Goal: Information Seeking & Learning: Learn about a topic

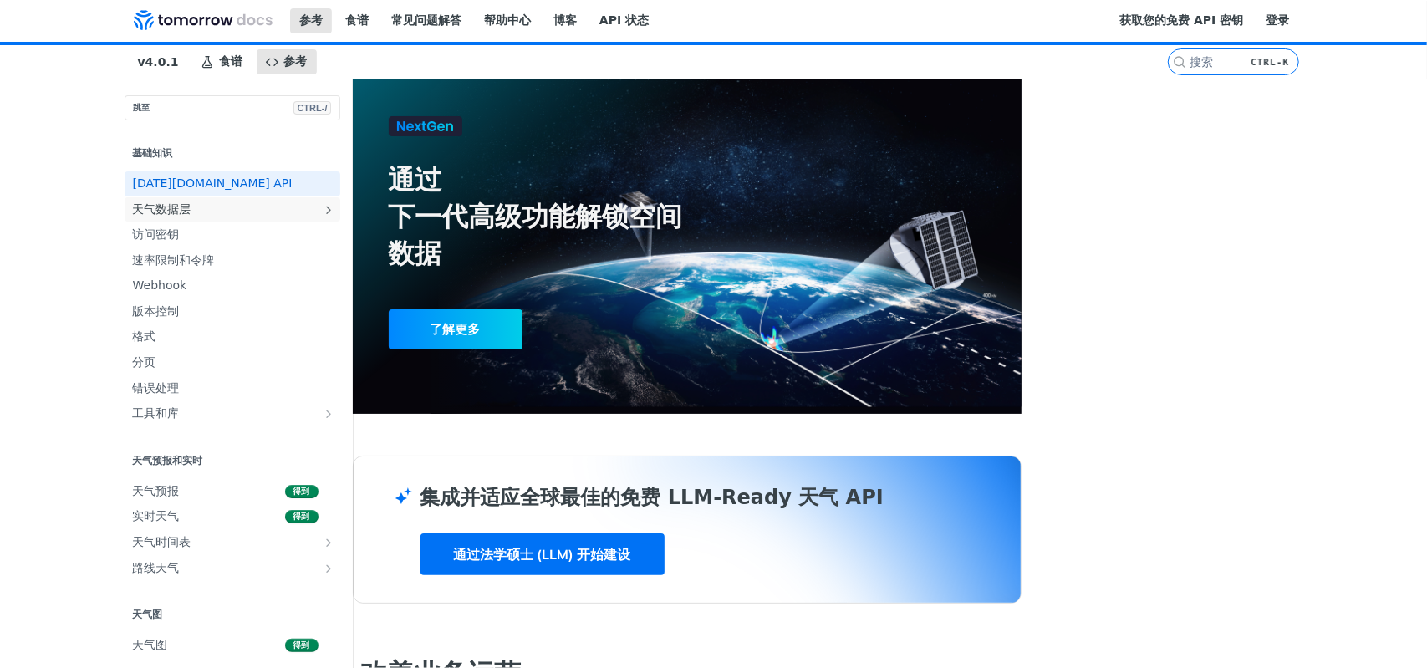
click at [133, 218] on span "天气数据层" at bounding box center [226, 209] width 186 height 17
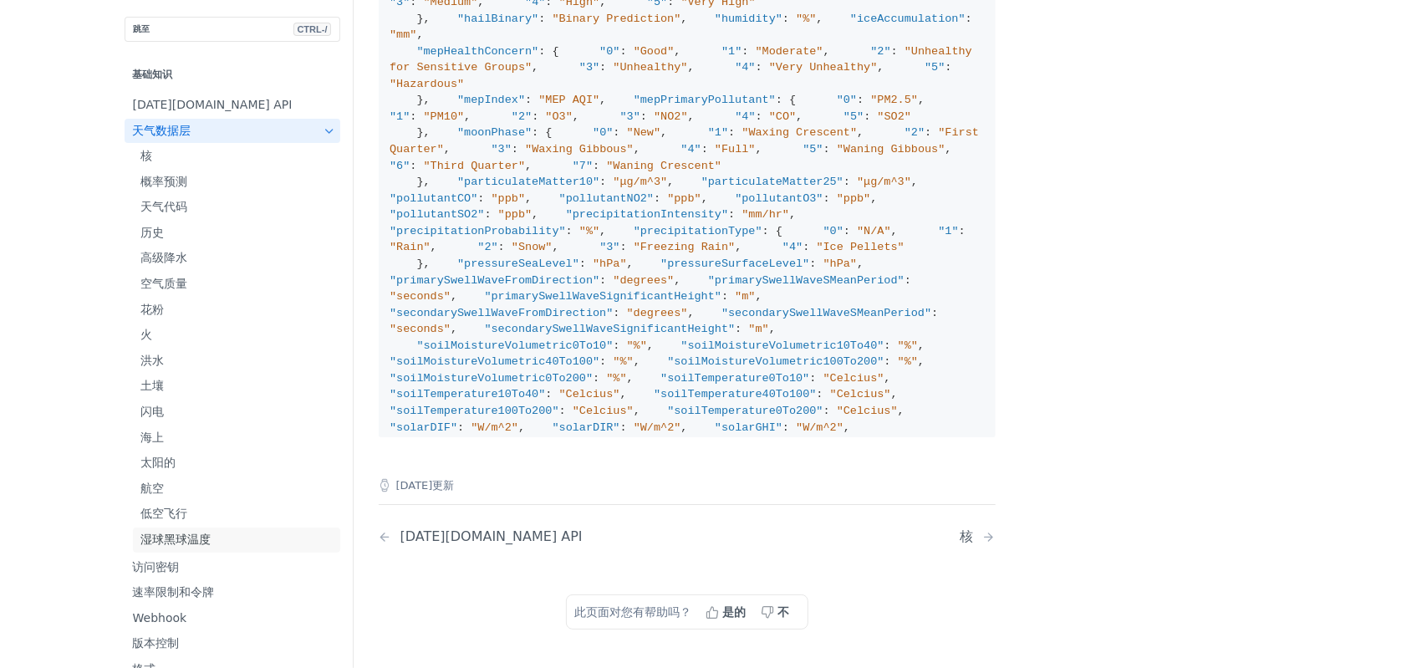
scroll to position [1889, 0]
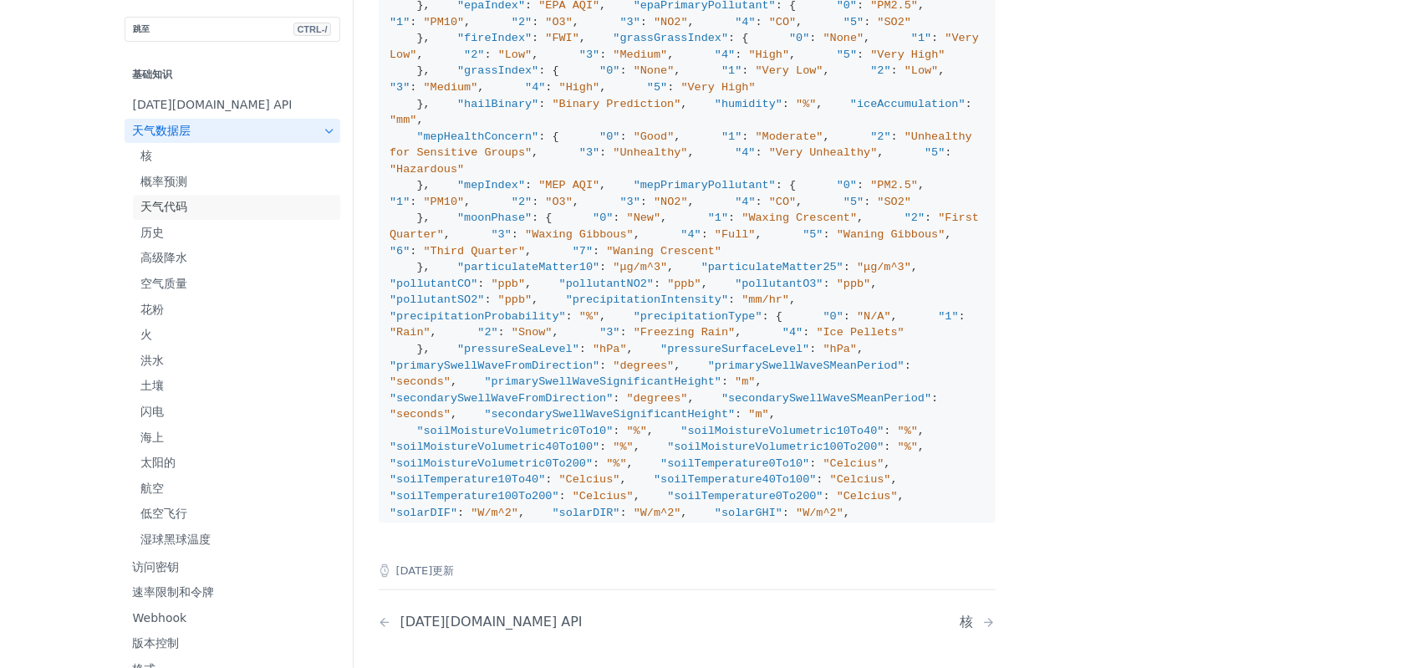
click at [232, 196] on link "天气代码" at bounding box center [236, 207] width 207 height 25
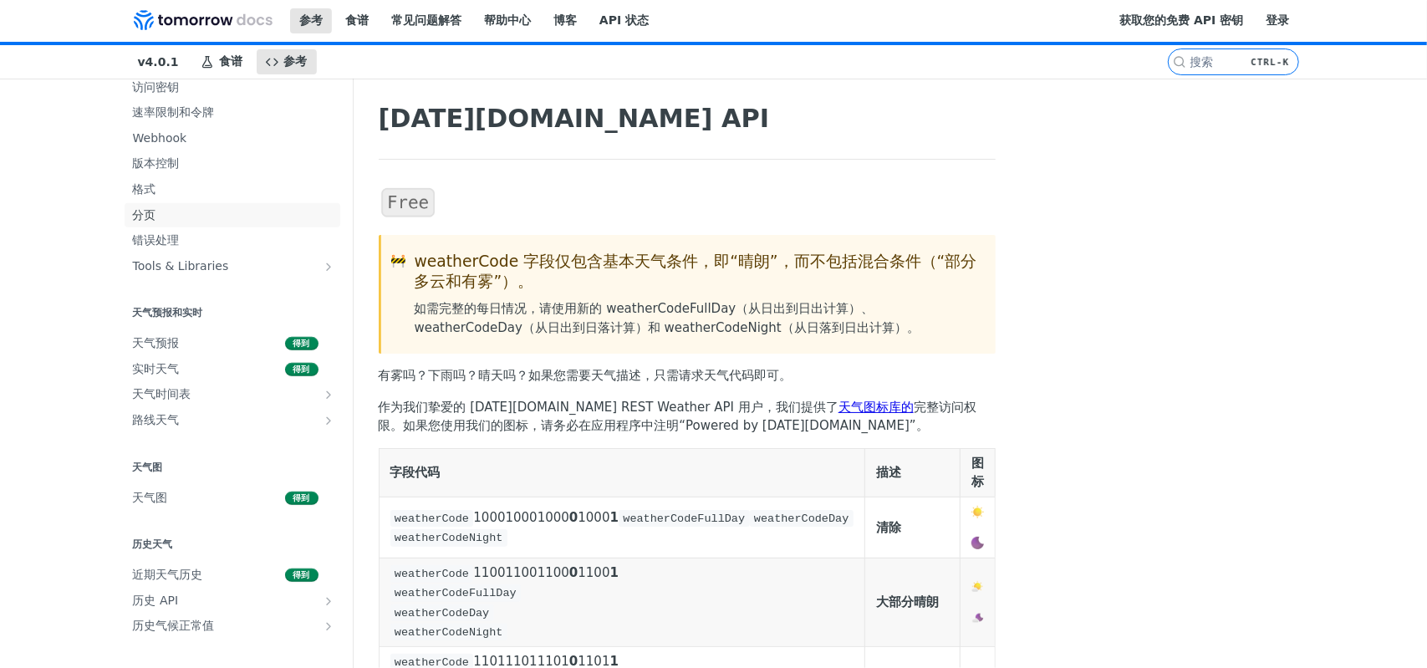
scroll to position [435, 0]
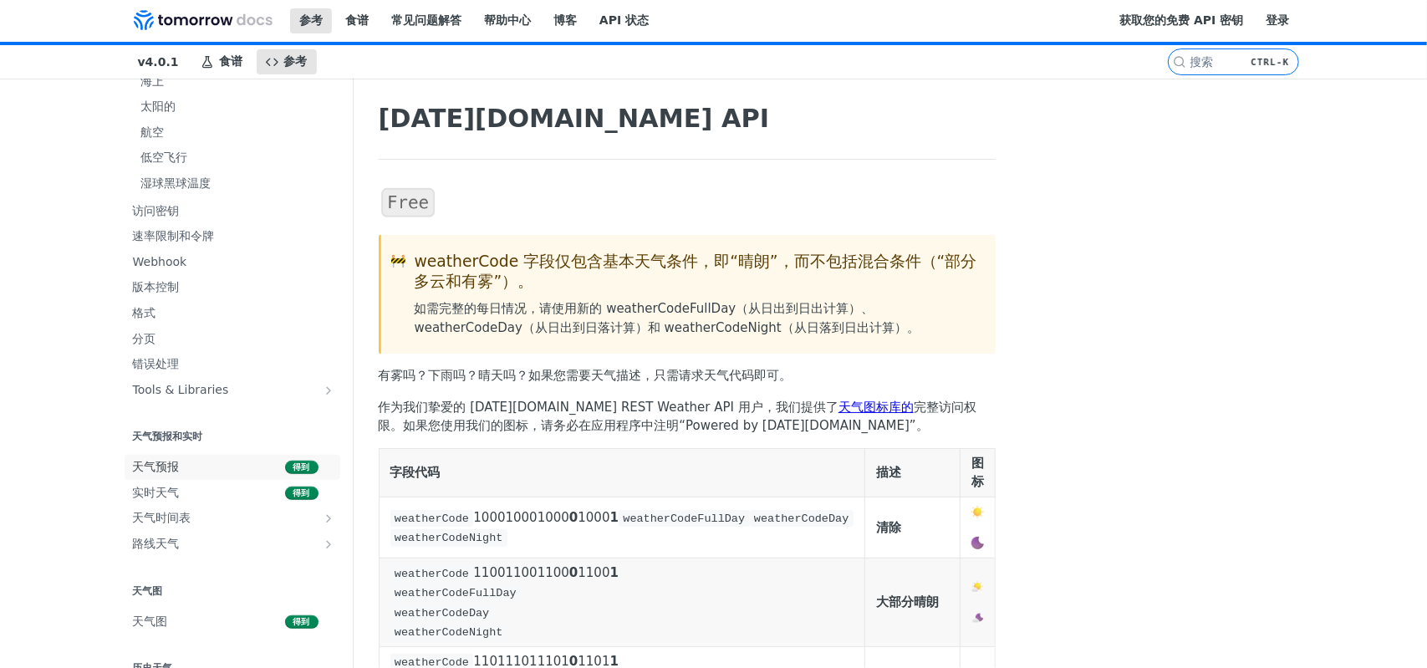
click at [217, 467] on span "天气预报" at bounding box center [207, 467] width 148 height 17
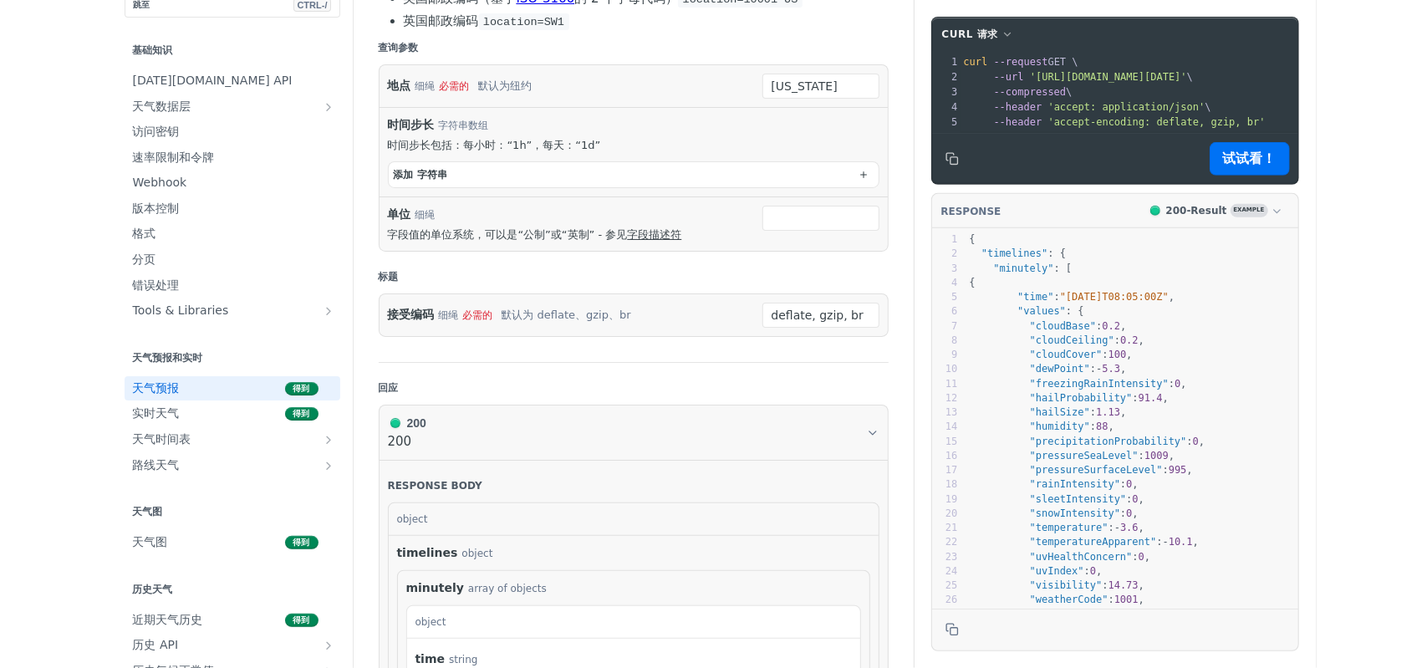
scroll to position [585, 0]
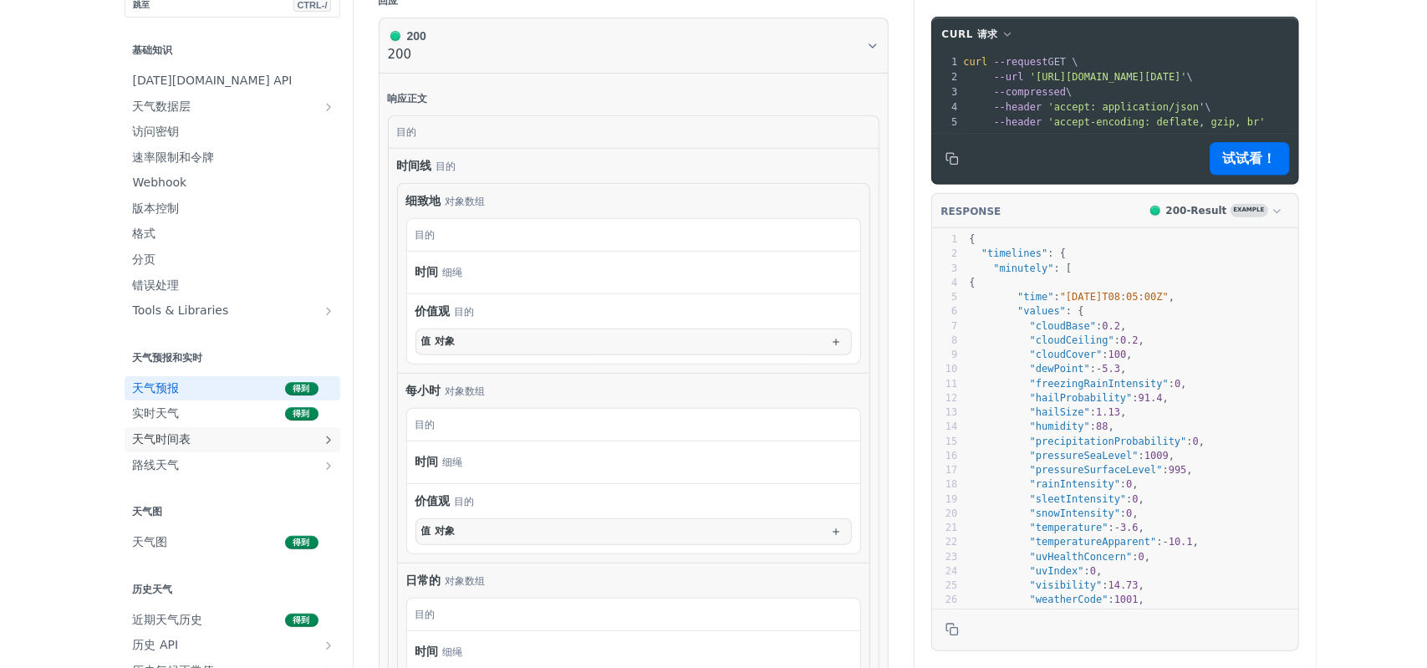
click at [221, 435] on span "天气时间表" at bounding box center [226, 439] width 186 height 17
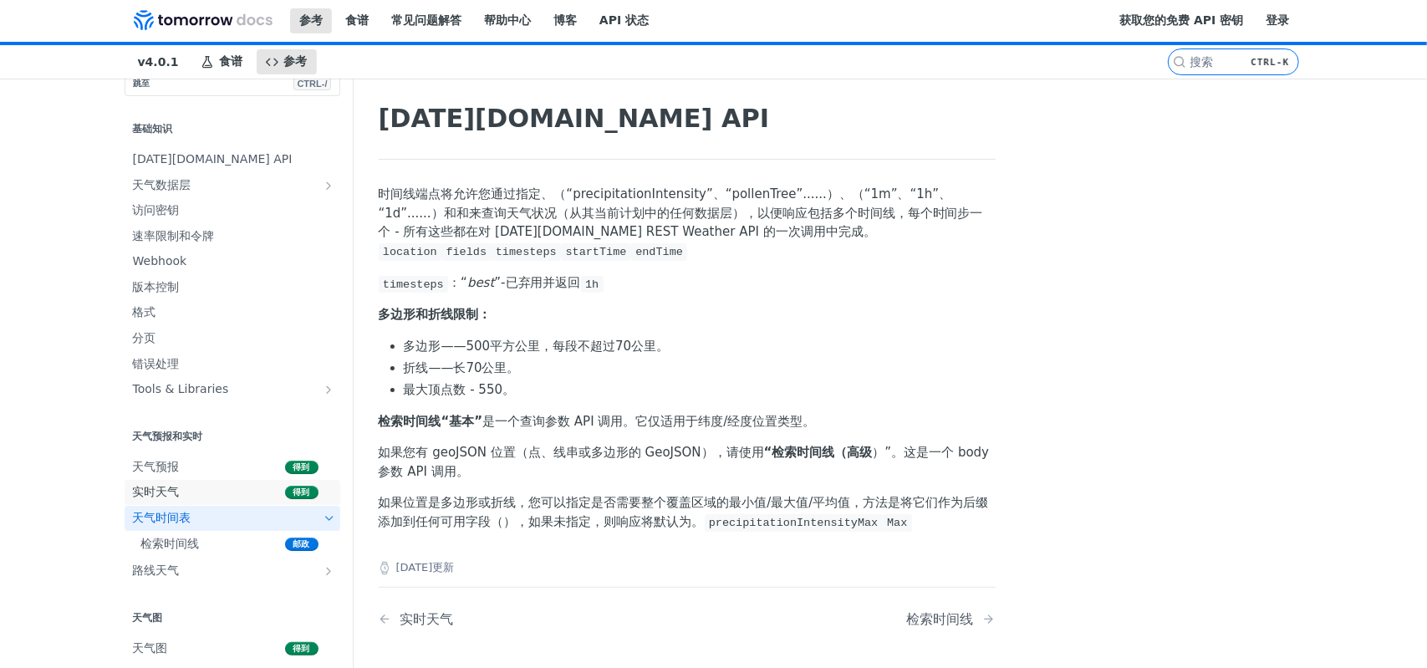
click at [285, 486] on span "得到" at bounding box center [301, 492] width 33 height 13
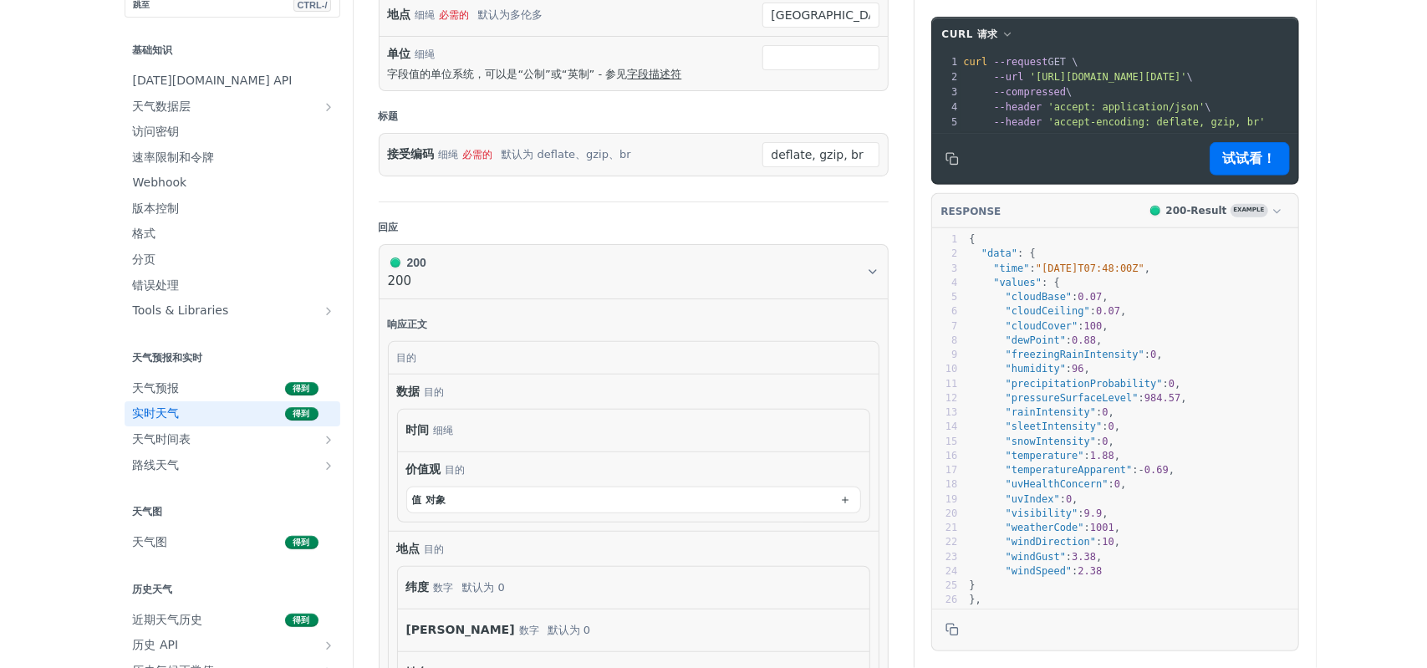
scroll to position [1003, 0]
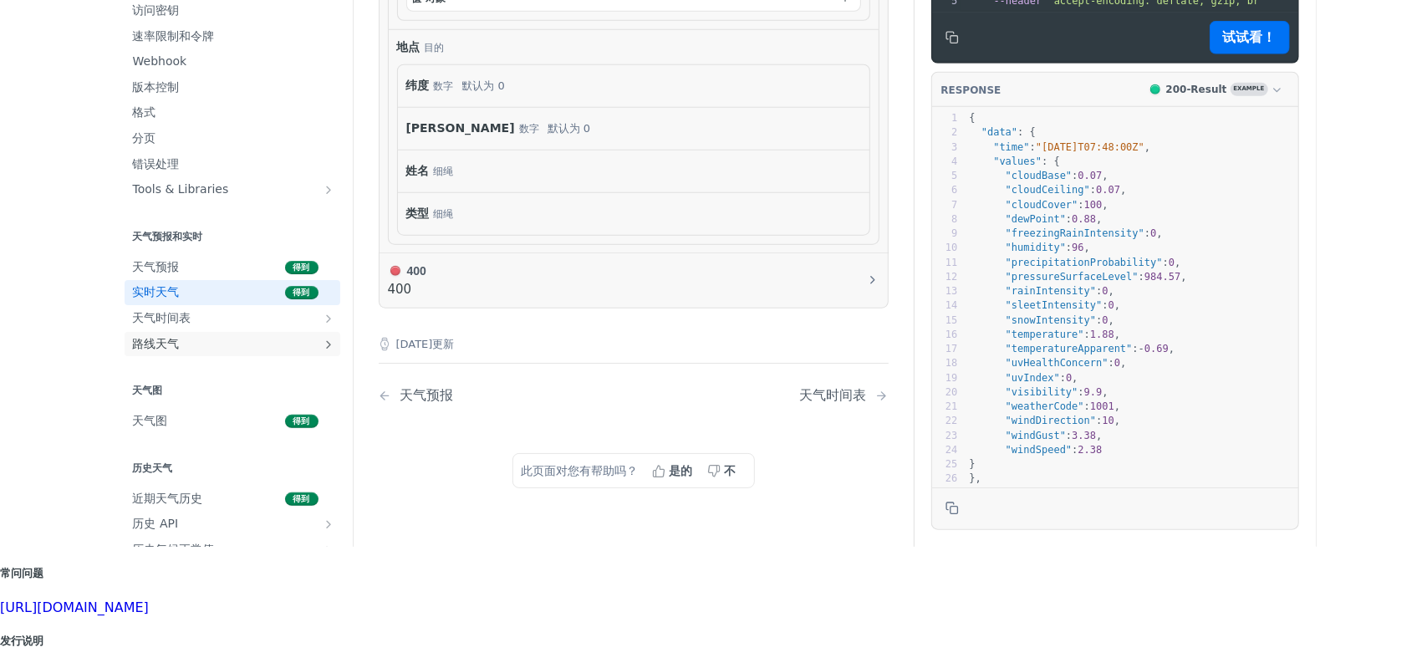
click at [224, 340] on link "路线天气" at bounding box center [233, 344] width 216 height 25
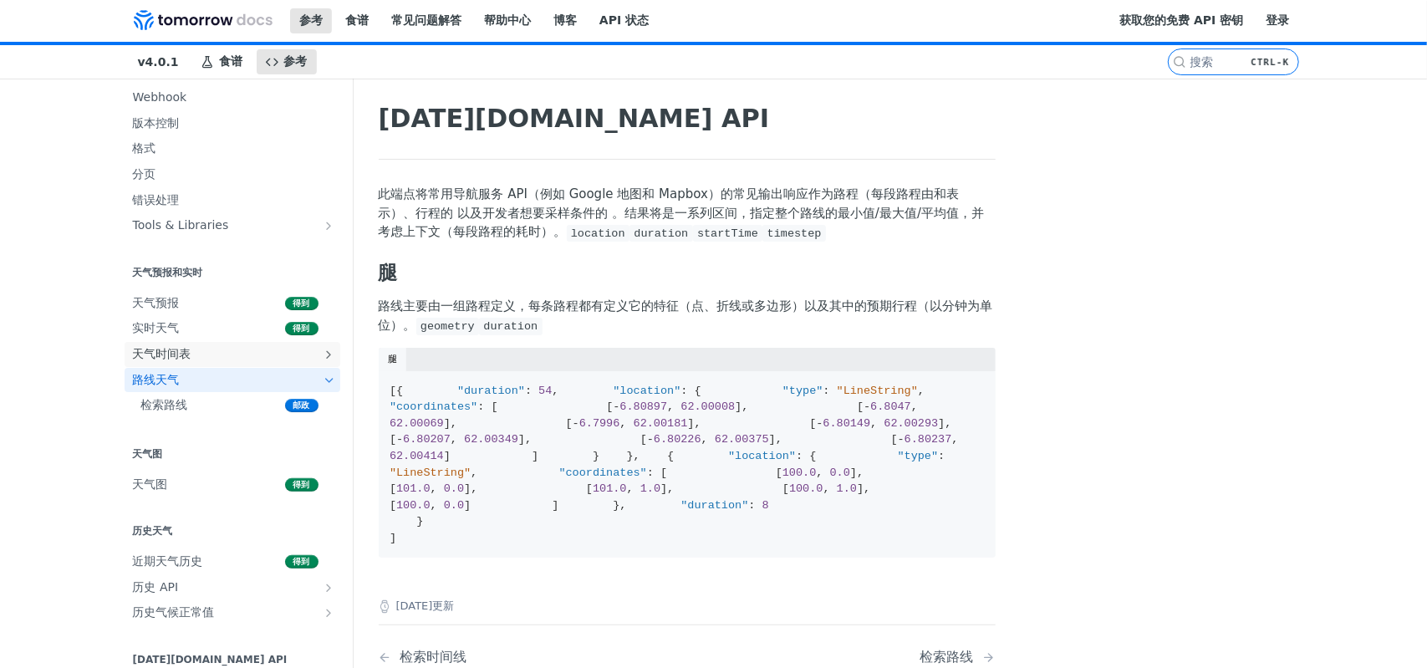
scroll to position [191, 0]
click at [231, 579] on span "历史 API" at bounding box center [226, 584] width 186 height 17
